Goal: Information Seeking & Learning: Understand process/instructions

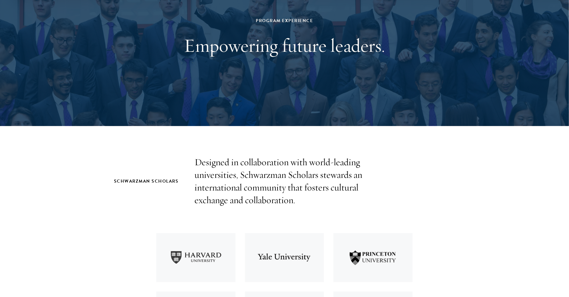
scroll to position [87, 0]
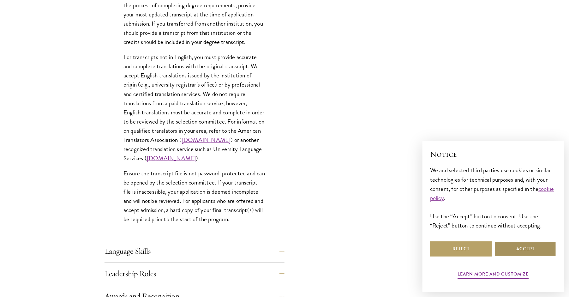
click at [533, 249] on button "Accept" at bounding box center [525, 248] width 62 height 15
